Goal: Check status: Check status

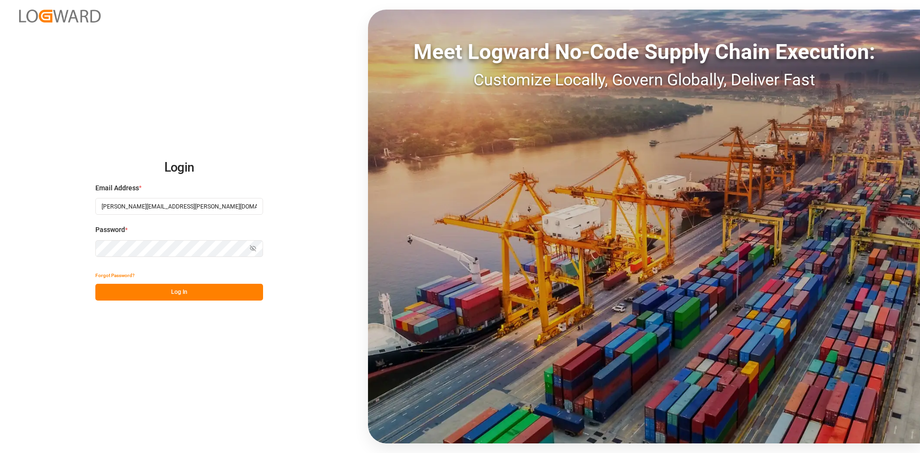
type input "[PERSON_NAME][EMAIL_ADDRESS][PERSON_NAME][DOMAIN_NAME]"
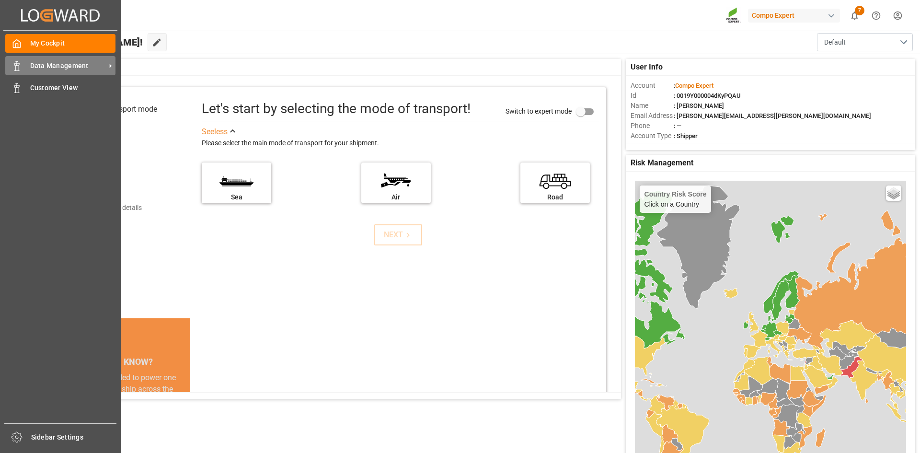
click at [22, 62] on div "Data Management Data Management" at bounding box center [60, 65] width 110 height 19
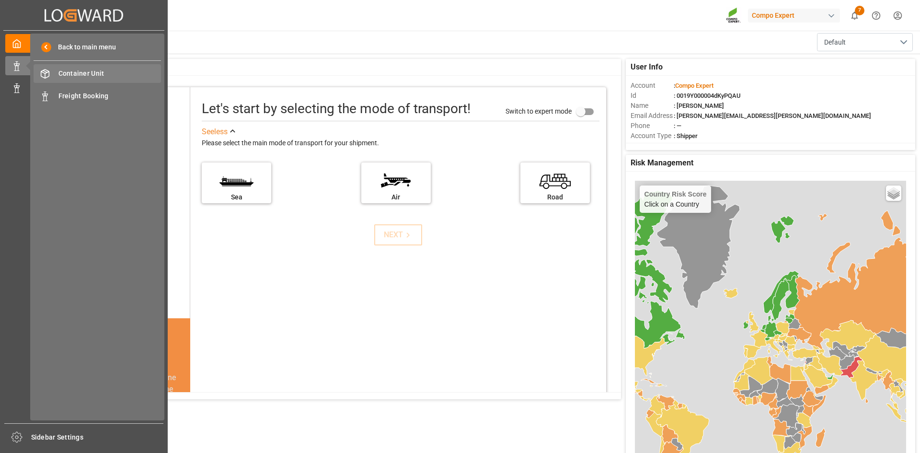
click at [130, 68] on span "Container Unit" at bounding box center [109, 73] width 103 height 10
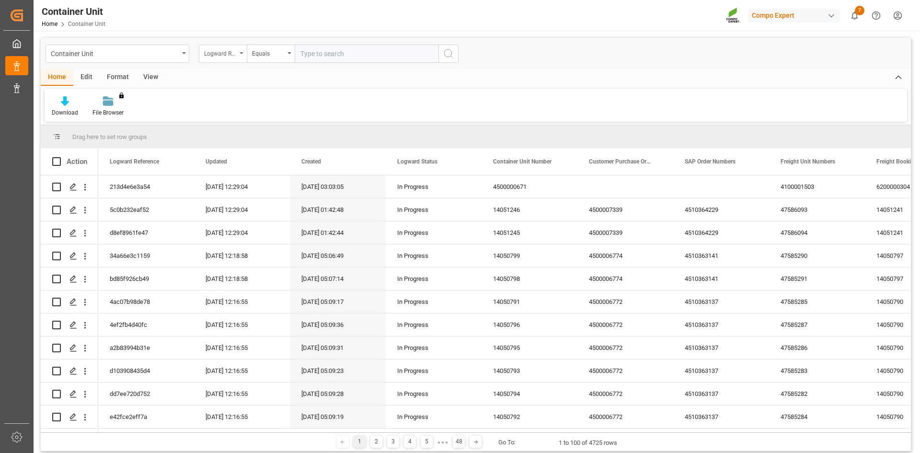
click at [237, 50] on div "Logward Reference" at bounding box center [223, 54] width 48 height 18
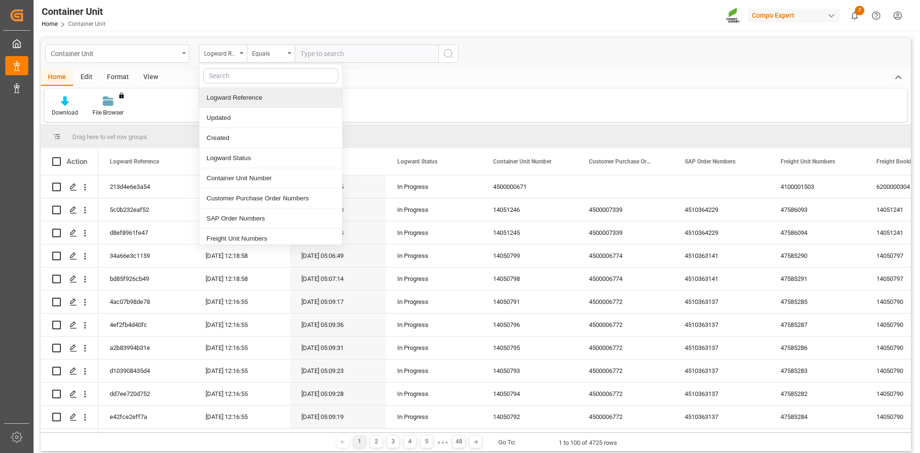
click at [160, 49] on div "Container Unit" at bounding box center [115, 53] width 128 height 12
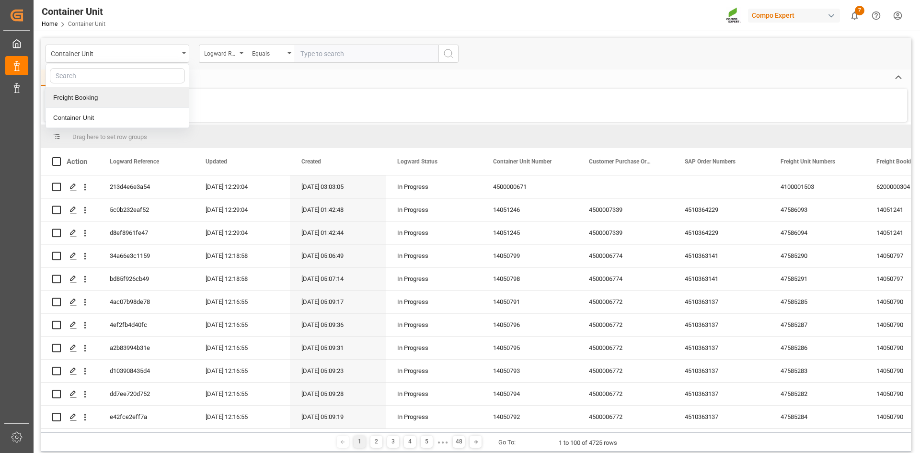
click at [143, 101] on div "Freight Booking" at bounding box center [117, 98] width 143 height 20
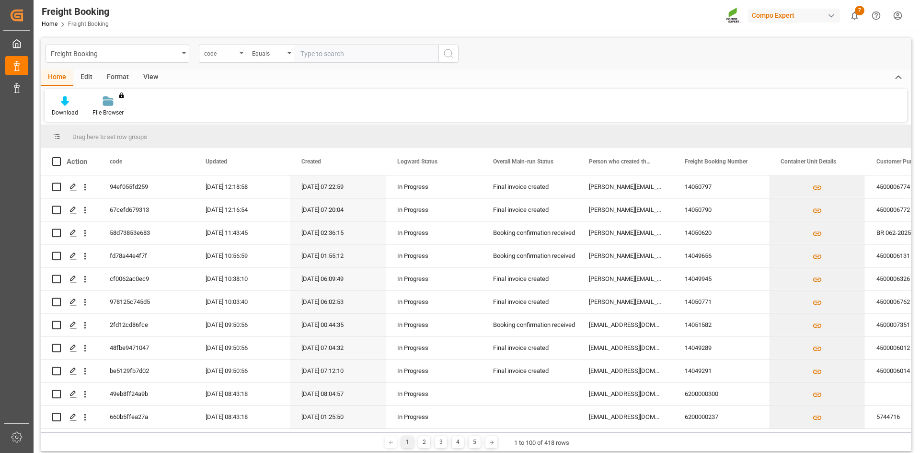
click at [232, 56] on div "code" at bounding box center [220, 52] width 33 height 11
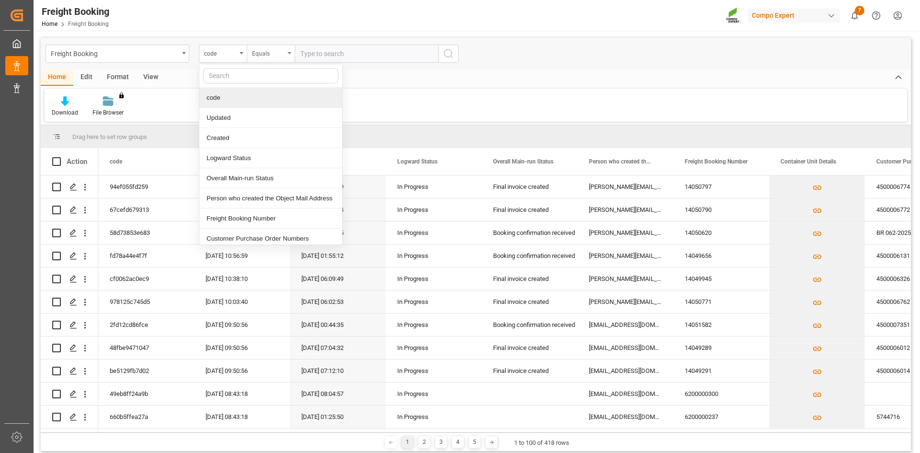
click at [278, 53] on div "Equals" at bounding box center [268, 52] width 33 height 11
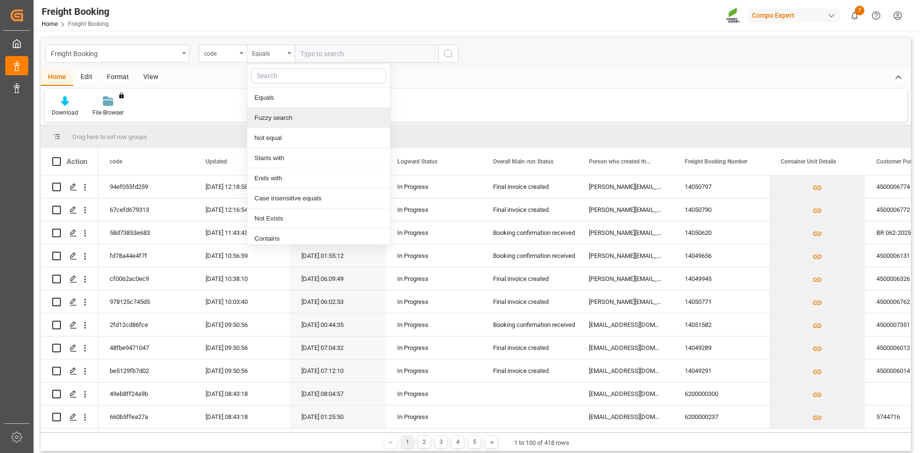
click at [284, 114] on div "Fuzzy search" at bounding box center [318, 118] width 143 height 20
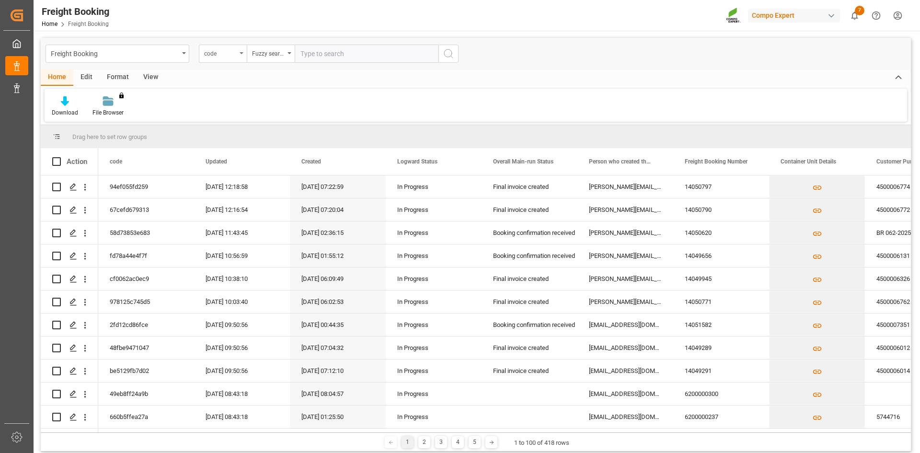
click at [243, 48] on div "code" at bounding box center [223, 54] width 48 height 18
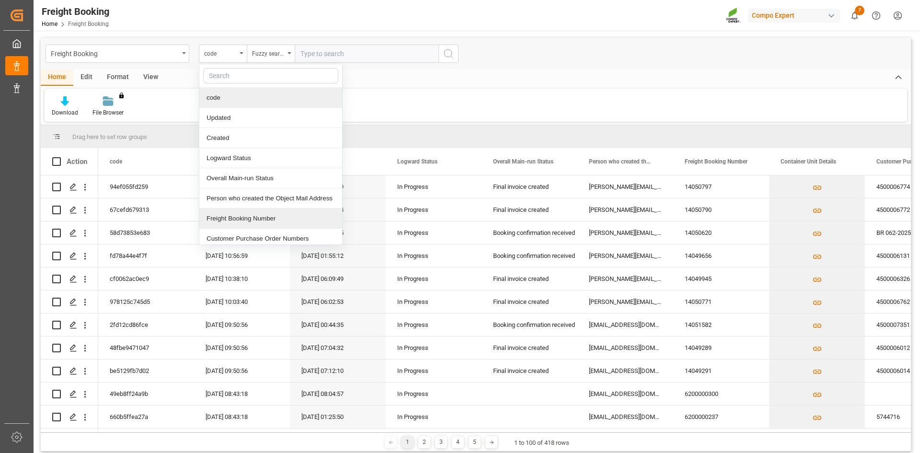
drag, startPoint x: 246, startPoint y: 221, endPoint x: 325, endPoint y: 118, distance: 129.4
click at [248, 221] on div "Freight Booking Number" at bounding box center [270, 218] width 143 height 20
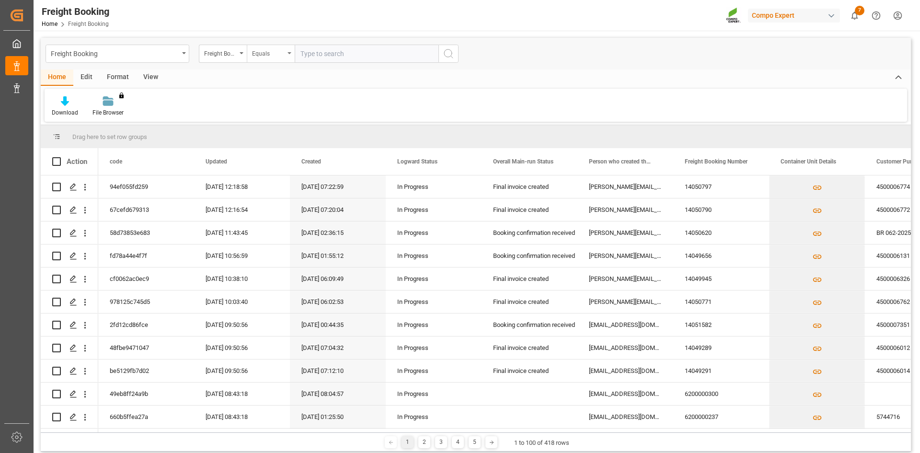
click at [284, 56] on div "Equals" at bounding box center [268, 52] width 33 height 11
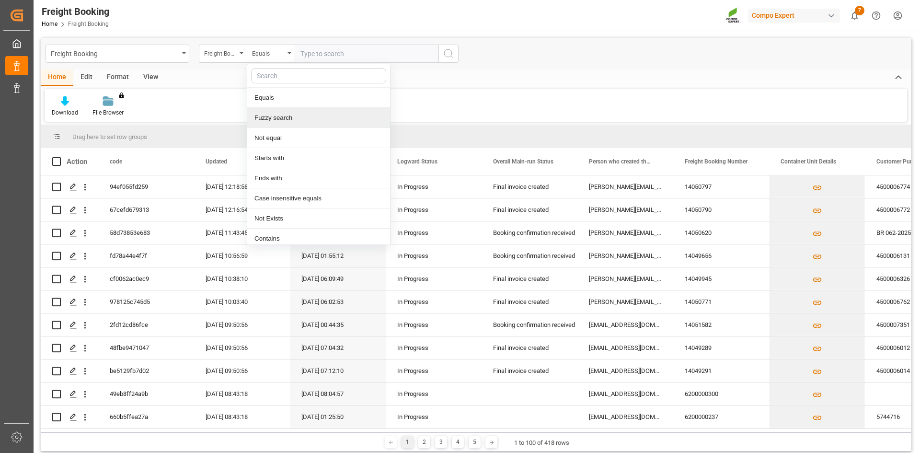
click at [283, 121] on div "Fuzzy search" at bounding box center [318, 118] width 143 height 20
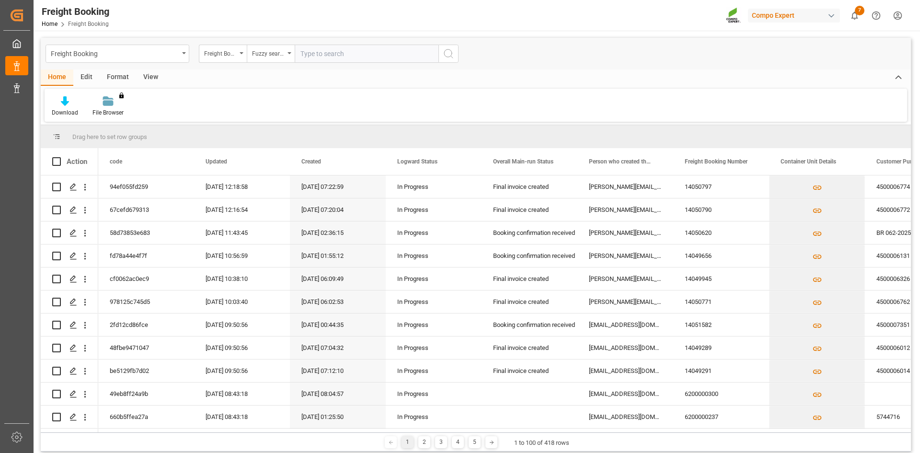
click at [347, 54] on input "text" at bounding box center [367, 54] width 144 height 18
paste input "6200000332"
type input "6200000332"
click at [458, 50] on button "search button" at bounding box center [448, 54] width 20 height 18
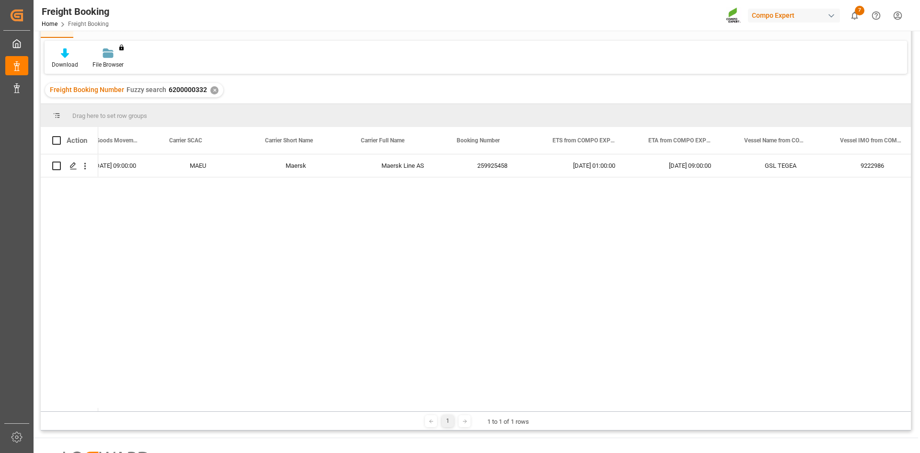
scroll to position [0, 1473]
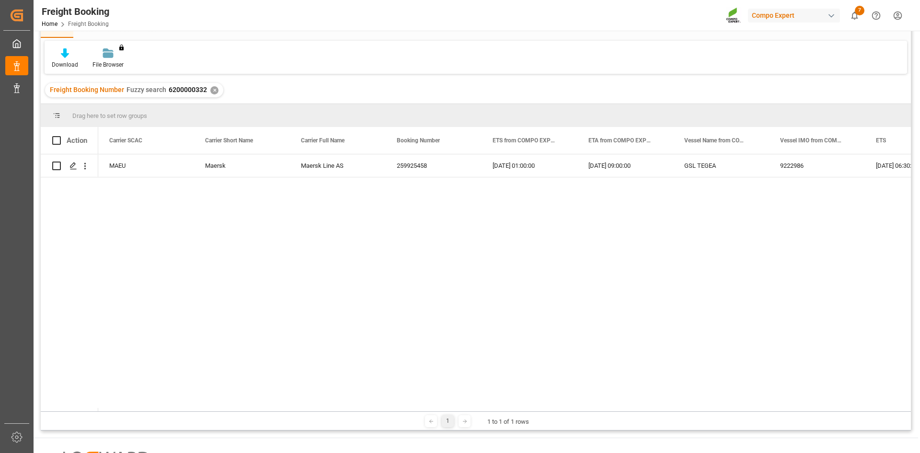
click at [214, 88] on div "✕" at bounding box center [214, 90] width 8 height 8
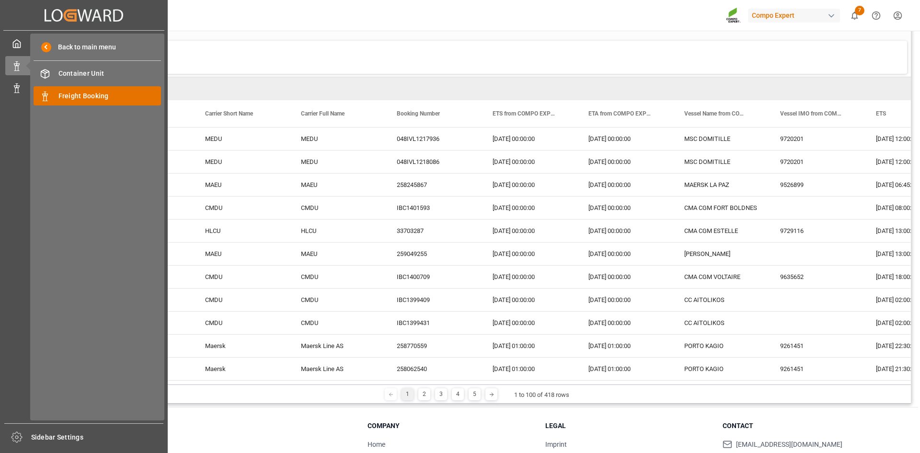
click at [93, 93] on span "Freight Booking" at bounding box center [109, 96] width 103 height 10
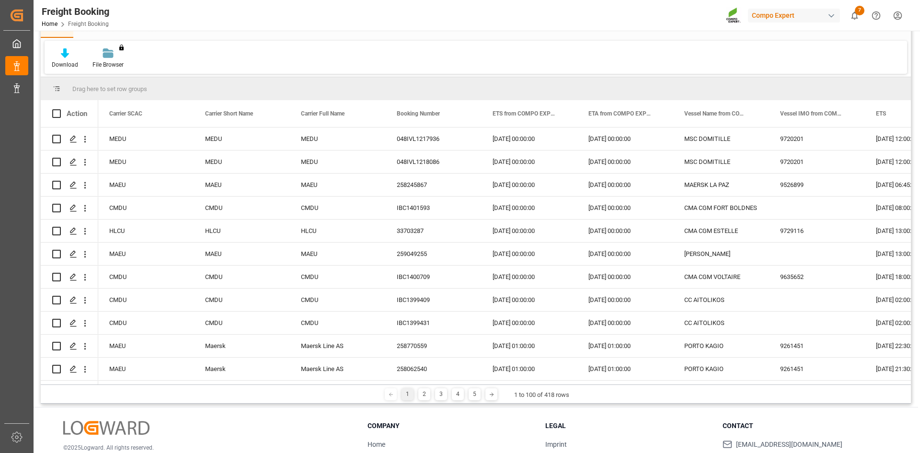
click at [193, 49] on div "Download File Browser You don't have permission for this feature. Contact admin." at bounding box center [476, 57] width 862 height 33
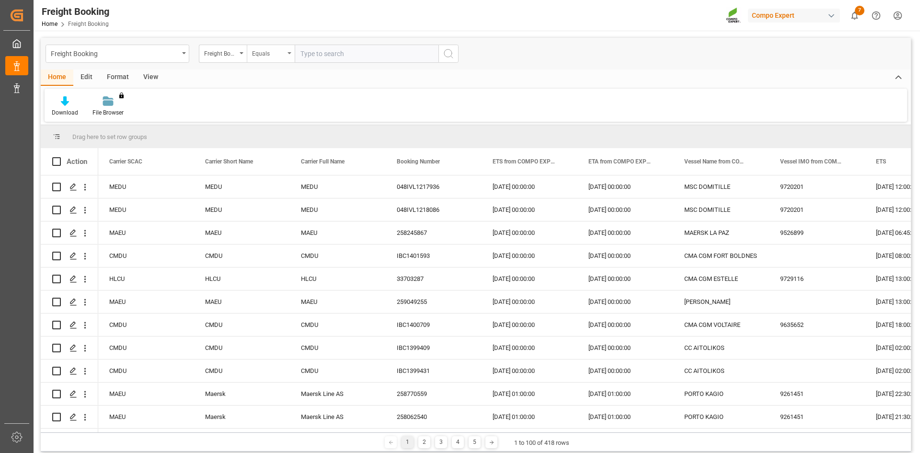
click at [272, 50] on div "Equals" at bounding box center [268, 52] width 33 height 11
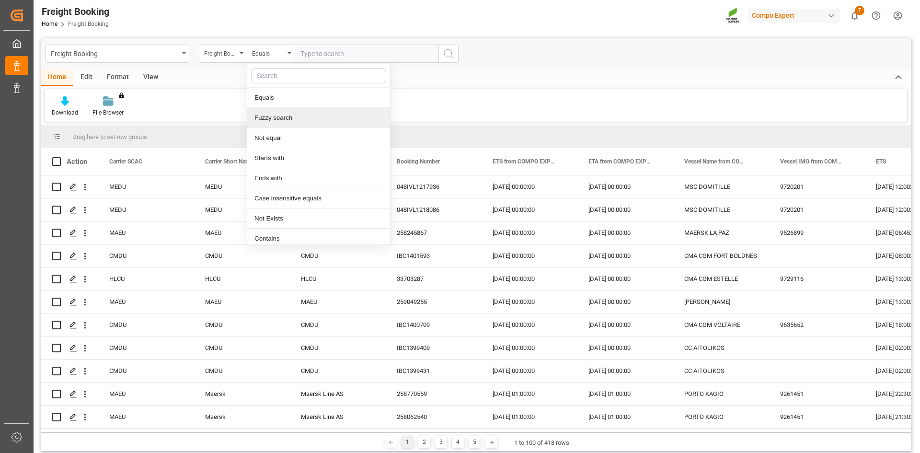
click at [289, 119] on div "Fuzzy search" at bounding box center [318, 118] width 143 height 20
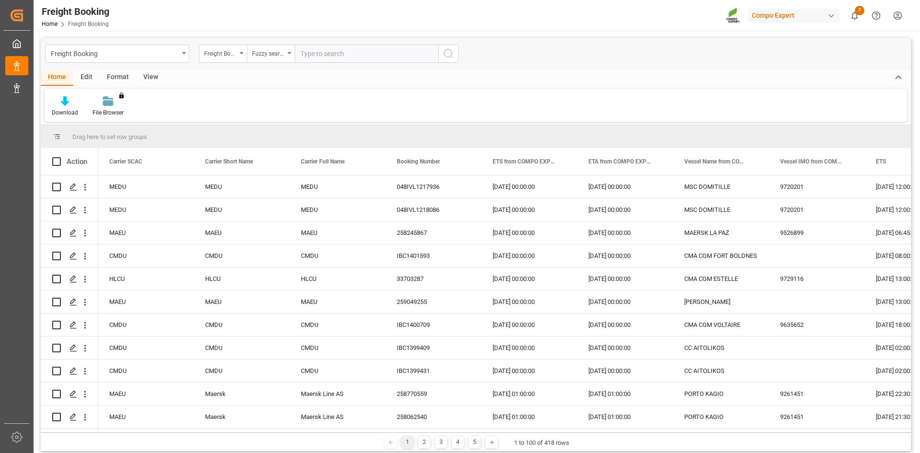
paste input "6200000279"
type input "6200000279"
click at [447, 52] on icon "search button" at bounding box center [448, 53] width 11 height 11
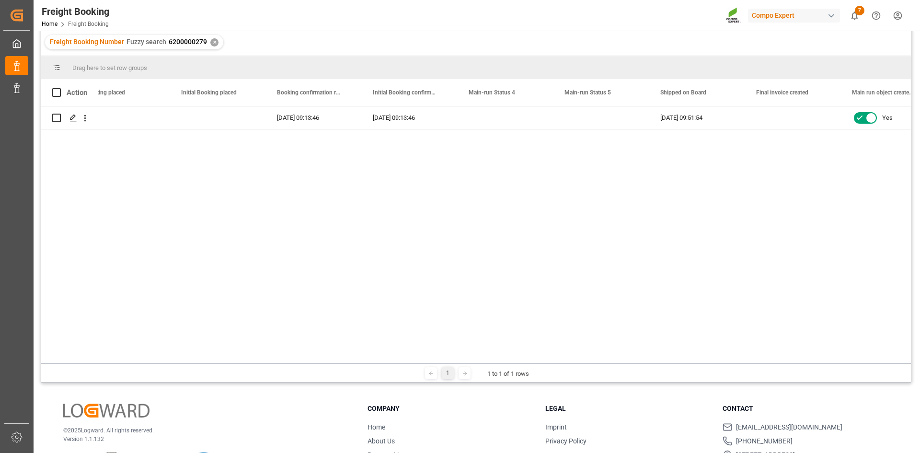
scroll to position [0, 4286]
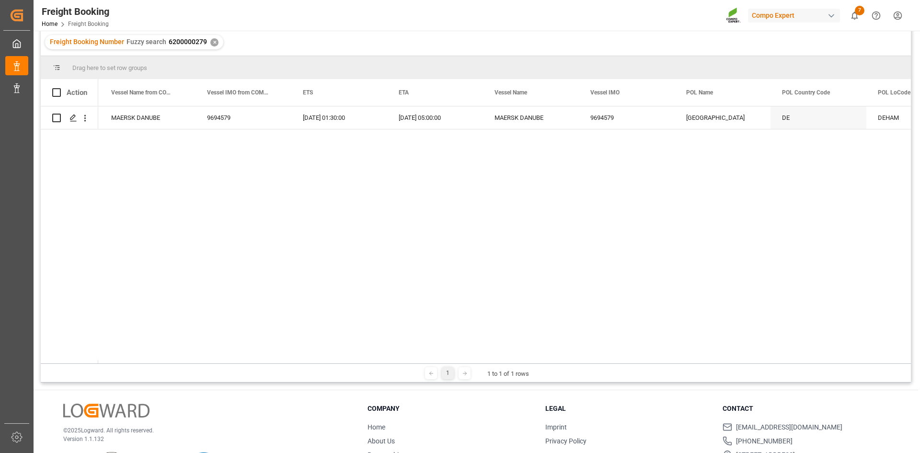
click at [210, 41] on div "✕" at bounding box center [214, 42] width 8 height 8
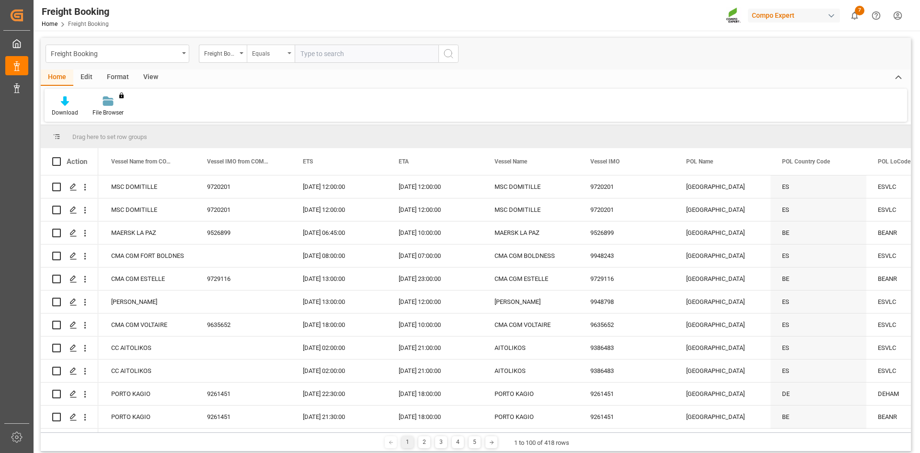
click at [281, 56] on div "Equals" at bounding box center [268, 52] width 33 height 11
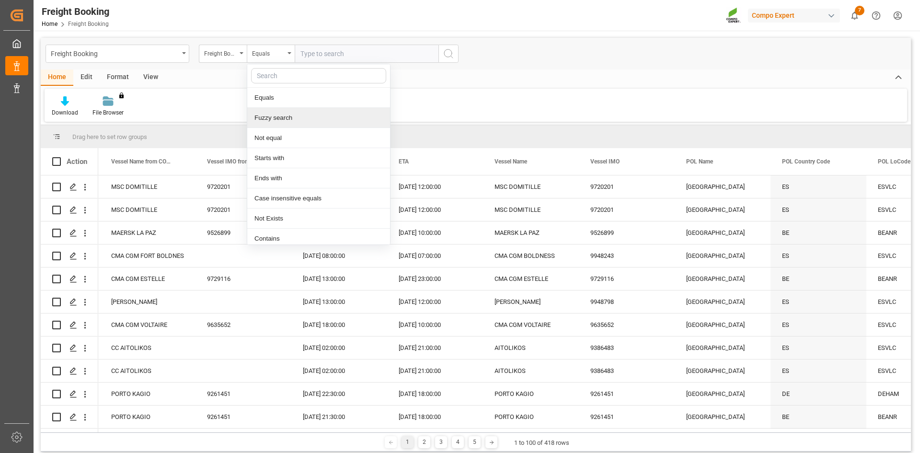
click at [282, 115] on div "Fuzzy search" at bounding box center [318, 118] width 143 height 20
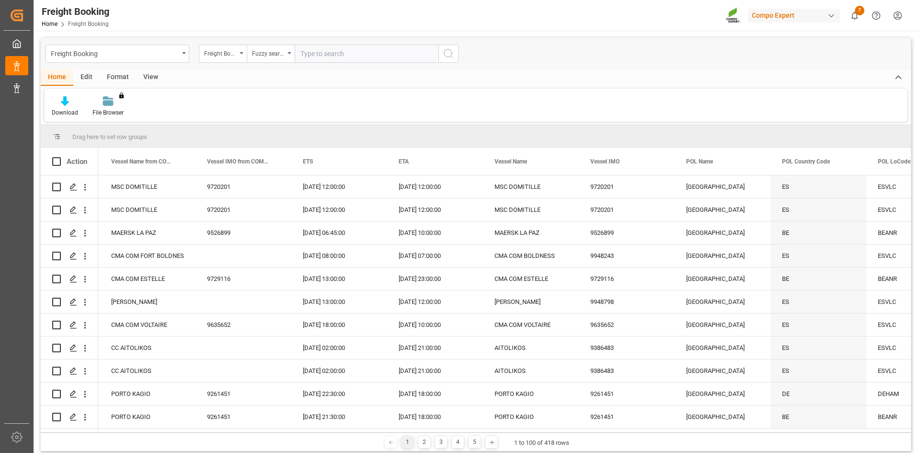
paste input "6200000353"
type input "6200000353"
click at [453, 56] on icon "search button" at bounding box center [448, 53] width 11 height 11
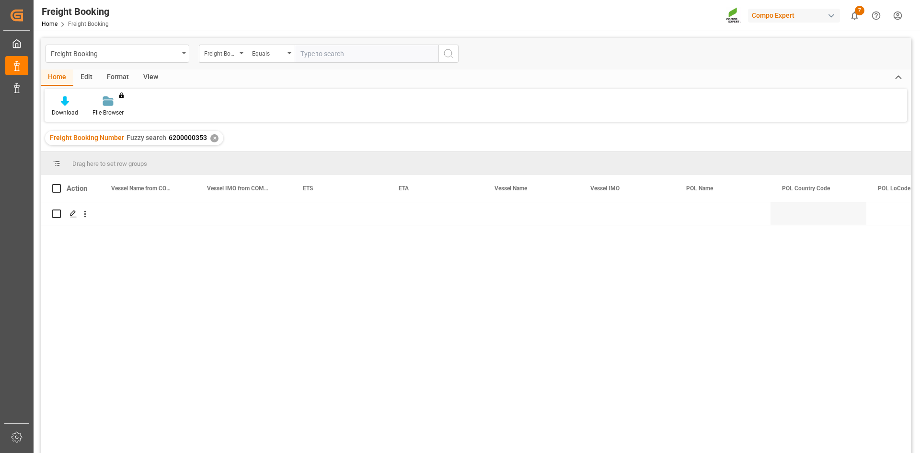
click at [210, 136] on div "✕" at bounding box center [214, 138] width 8 height 8
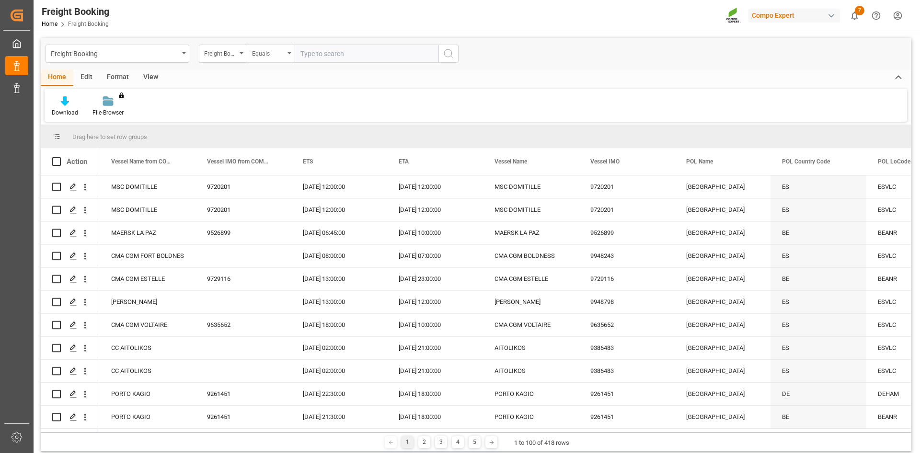
click at [285, 53] on div "Equals" at bounding box center [271, 54] width 48 height 18
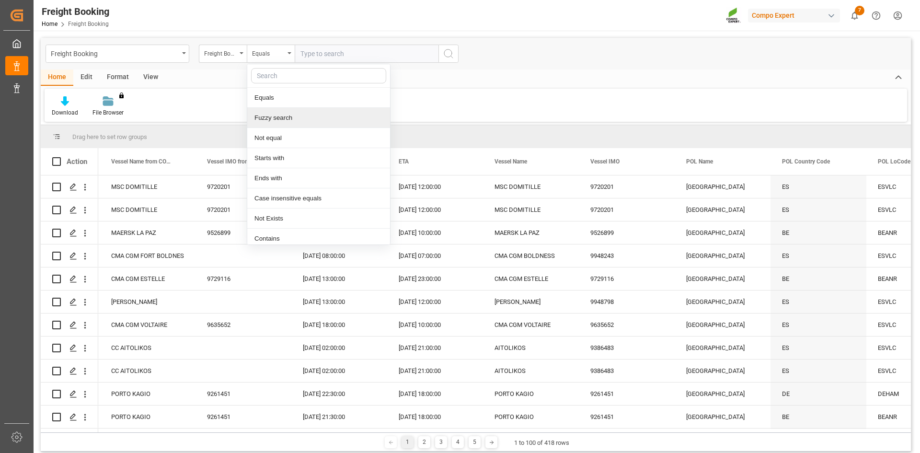
click at [282, 122] on div "Fuzzy search" at bounding box center [318, 118] width 143 height 20
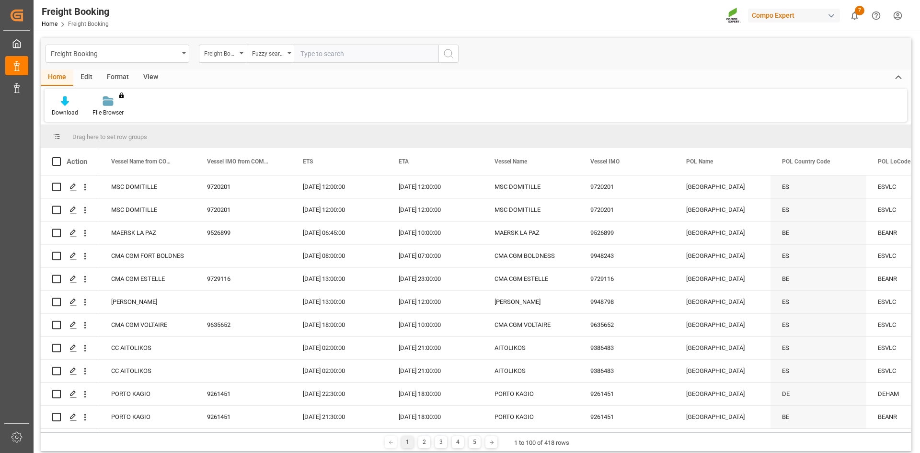
click at [342, 51] on input "text" at bounding box center [367, 54] width 144 height 18
paste input "6200000347"
type input "6200000347"
click at [444, 47] on button "search button" at bounding box center [448, 54] width 20 height 18
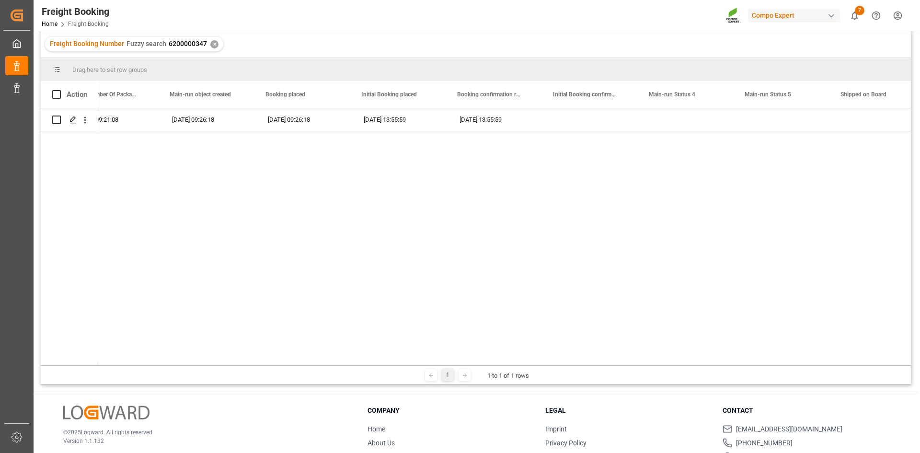
scroll to position [0, 4246]
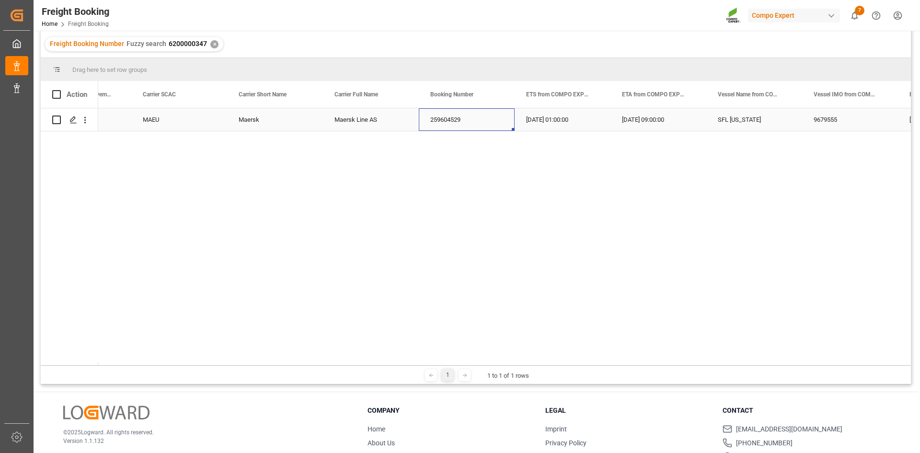
drag, startPoint x: 424, startPoint y: 121, endPoint x: 461, endPoint y: 121, distance: 36.4
click at [461, 122] on div "259604529" at bounding box center [467, 119] width 96 height 23
click at [481, 161] on span "Copy" at bounding box center [513, 159] width 75 height 18
